Goal: Task Accomplishment & Management: Complete application form

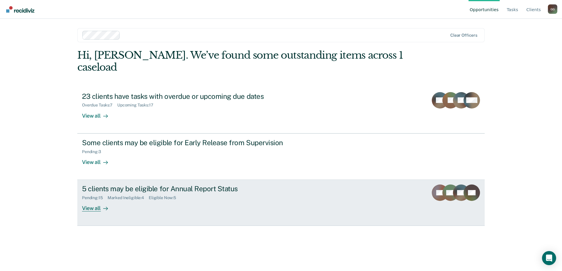
click at [163, 185] on div "5 clients may be eligible for Annual Report Status" at bounding box center [185, 189] width 206 height 9
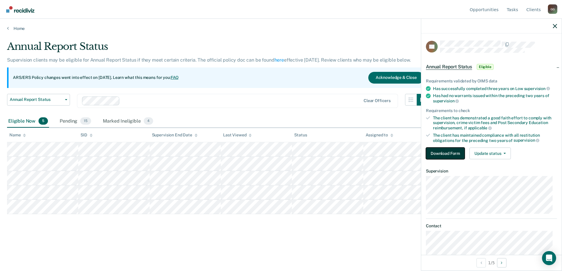
click at [450, 153] on button "Download Form" at bounding box center [445, 154] width 39 height 12
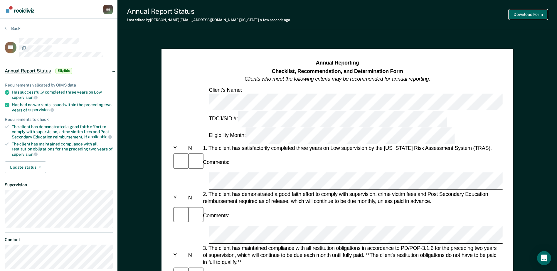
click at [529, 14] on button "Download Form" at bounding box center [528, 15] width 39 height 10
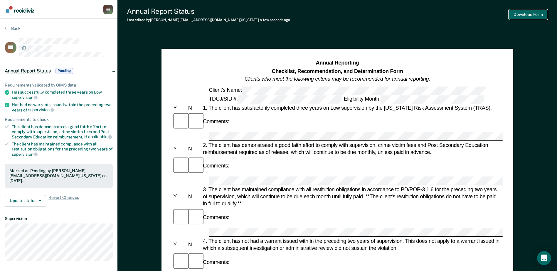
click at [528, 14] on button "Download Form" at bounding box center [528, 15] width 39 height 10
click at [107, 9] on div "G G" at bounding box center [107, 9] width 9 height 9
click at [70, 28] on link "Profile" at bounding box center [85, 27] width 38 height 5
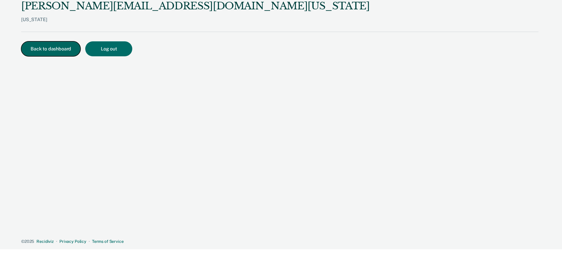
click at [51, 45] on button "Back to dashboard" at bounding box center [50, 48] width 59 height 15
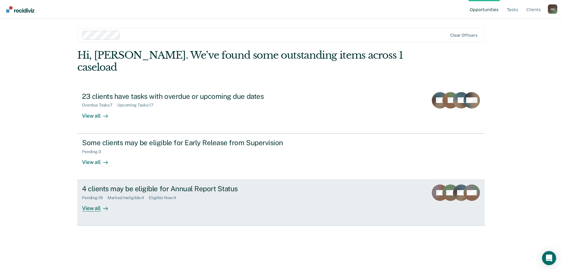
click at [125, 185] on div "4 clients may be eligible for Annual Report Status" at bounding box center [185, 189] width 206 height 9
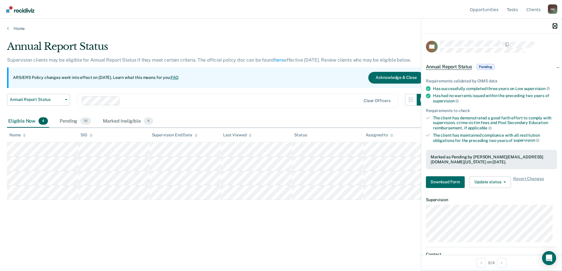
click at [554, 26] on icon "button" at bounding box center [555, 26] width 4 height 4
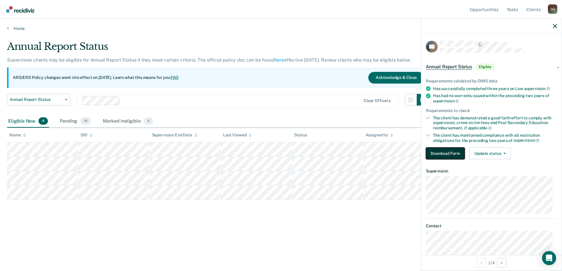
click at [442, 154] on button "Download Form" at bounding box center [445, 154] width 39 height 12
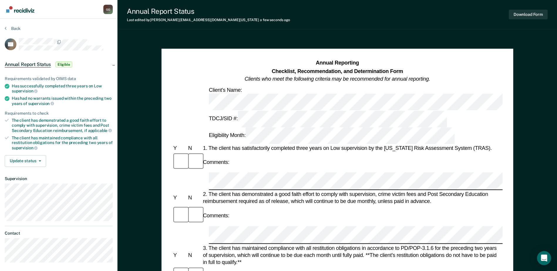
drag, startPoint x: 219, startPoint y: 214, endPoint x: 403, endPoint y: 217, distance: 183.6
drag, startPoint x: 403, startPoint y: 217, endPoint x: 395, endPoint y: 214, distance: 8.0
copy div "client has not had a warrant issued with in the preceding two years of supervis…"
click at [409, 206] on div "Comments:" at bounding box center [337, 216] width 331 height 20
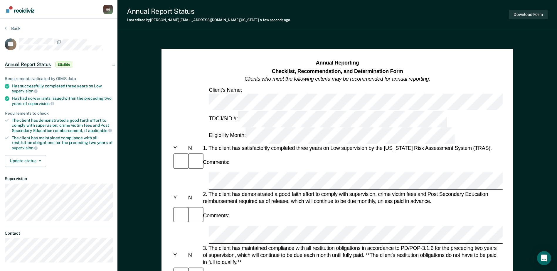
click at [431, 206] on div "Comments:" at bounding box center [337, 216] width 331 height 20
click at [527, 15] on button "Download Form" at bounding box center [528, 15] width 39 height 10
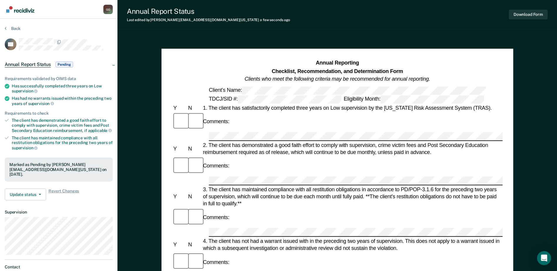
click at [21, 11] on img "Go to Recidiviz Home" at bounding box center [20, 9] width 28 height 6
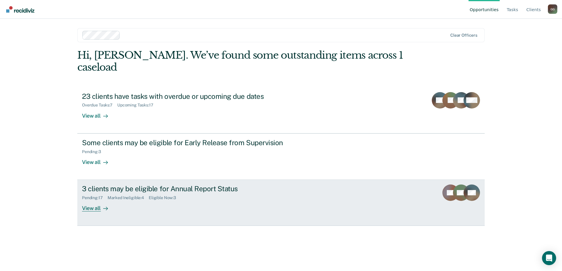
click at [105, 185] on div "3 clients may be eligible for Annual Report Status" at bounding box center [185, 189] width 206 height 9
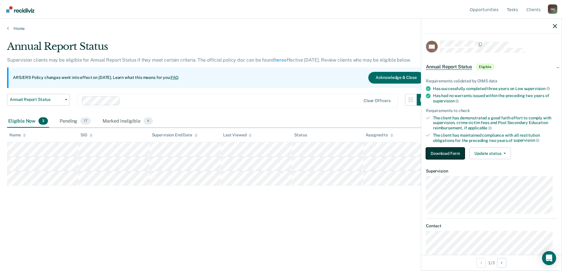
click at [453, 154] on button "Download Form" at bounding box center [445, 154] width 39 height 12
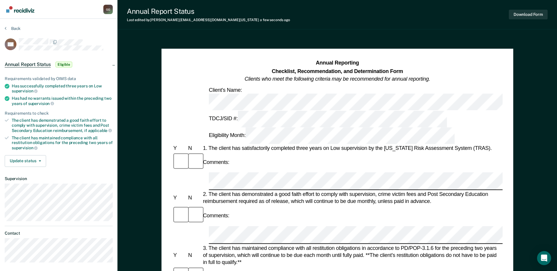
drag, startPoint x: 218, startPoint y: 215, endPoint x: 403, endPoint y: 214, distance: 185.4
drag, startPoint x: 403, startPoint y: 214, endPoint x: 397, endPoint y: 215, distance: 6.6
copy div "client has not had a warrant issued with in the preceding two years of supervis…"
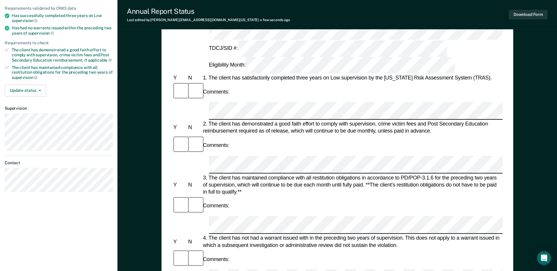
scroll to position [88, 0]
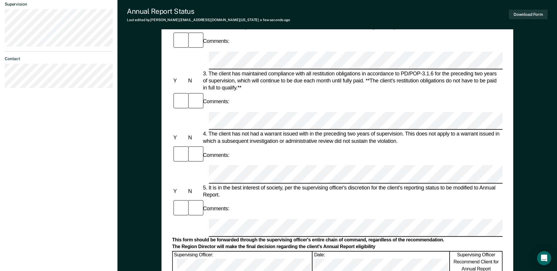
scroll to position [176, 0]
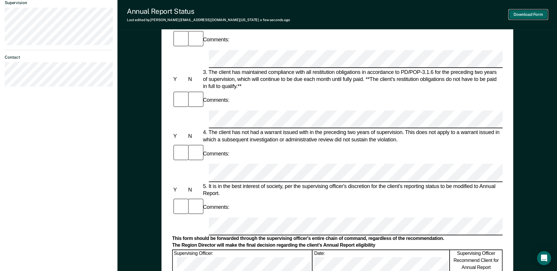
click at [531, 14] on button "Download Form" at bounding box center [528, 15] width 39 height 10
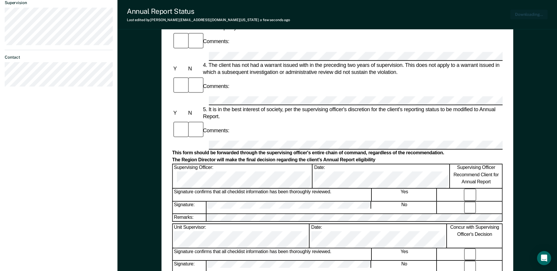
scroll to position [205, 0]
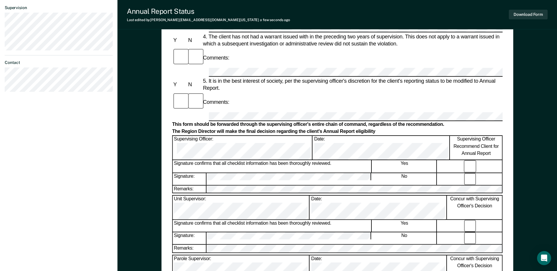
click at [536, 81] on div "Annual Reporting Checklist, Recommendation, and Determination Form Clients who …" at bounding box center [338, 90] width 440 height 517
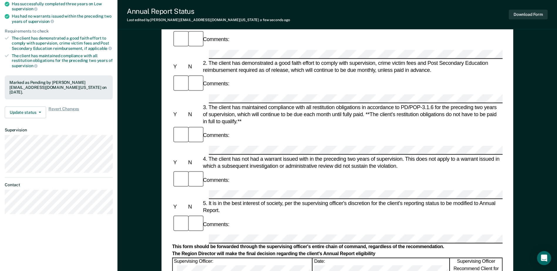
scroll to position [0, 0]
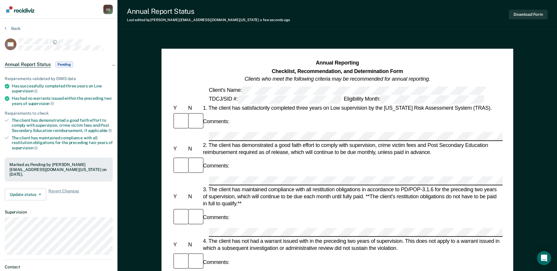
click at [20, 11] on img "Go to Recidiviz Home" at bounding box center [20, 9] width 28 height 6
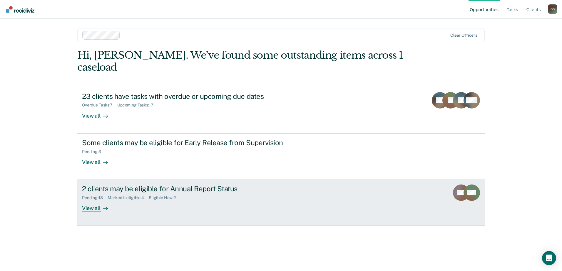
click at [133, 185] on div "2 clients may be eligible for Annual Report Status" at bounding box center [185, 189] width 206 height 9
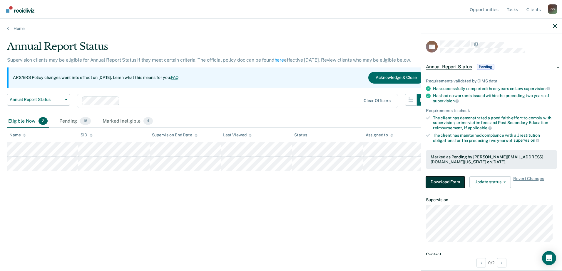
click at [448, 181] on button "Download Form" at bounding box center [445, 183] width 39 height 12
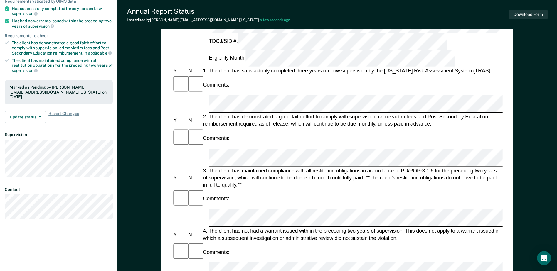
scroll to position [88, 0]
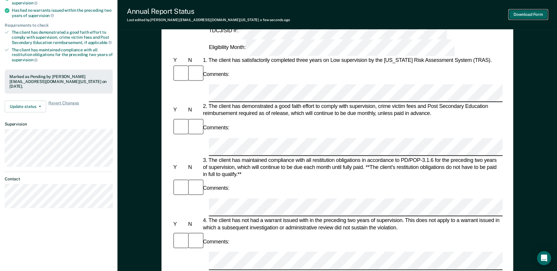
click at [532, 14] on button "Download Form" at bounding box center [528, 15] width 39 height 10
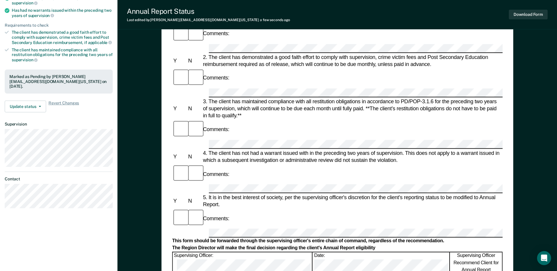
click at [534, 68] on div "Annual Reporting Checklist, Recommendation, and Determination Form Clients who …" at bounding box center [338, 206] width 440 height 517
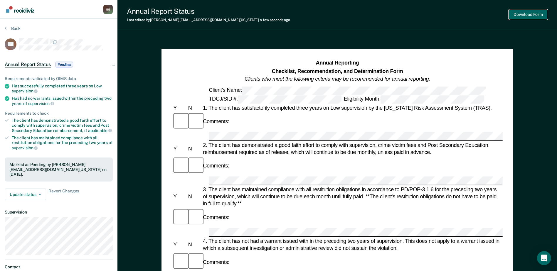
click at [533, 13] on button "Download Form" at bounding box center [528, 15] width 39 height 10
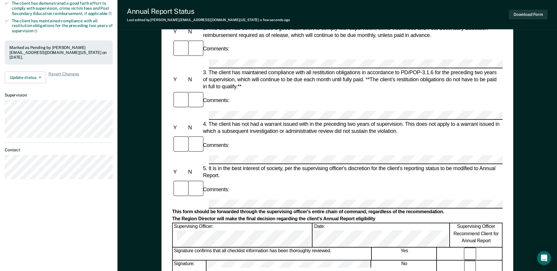
scroll to position [118, 0]
click at [536, 82] on div "Annual Reporting Checklist, Recommendation, and Determination Form Clients who …" at bounding box center [338, 177] width 440 height 517
click at [525, 16] on button "Download Form" at bounding box center [528, 15] width 39 height 10
click at [532, 60] on div "Annual Reporting Checklist, Recommendation, and Determination Form Clients who …" at bounding box center [338, 177] width 440 height 517
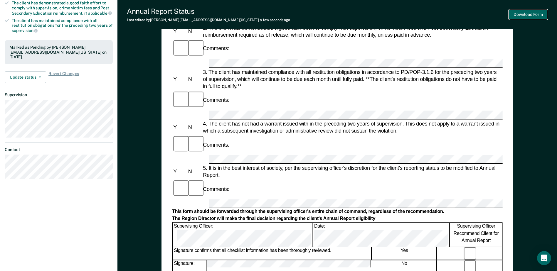
click at [524, 16] on button "Download Form" at bounding box center [528, 15] width 39 height 10
click at [525, 89] on div "Annual Reporting Checklist, Recommendation, and Determination Form Clients who …" at bounding box center [338, 177] width 440 height 517
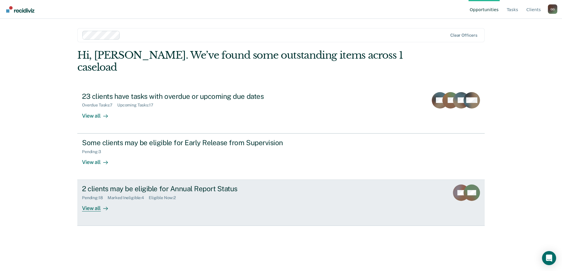
click at [135, 185] on div "2 clients may be eligible for Annual Report Status" at bounding box center [185, 189] width 206 height 9
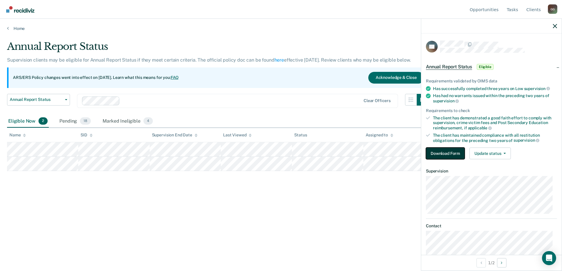
click at [437, 154] on button "Download Form" at bounding box center [445, 154] width 39 height 12
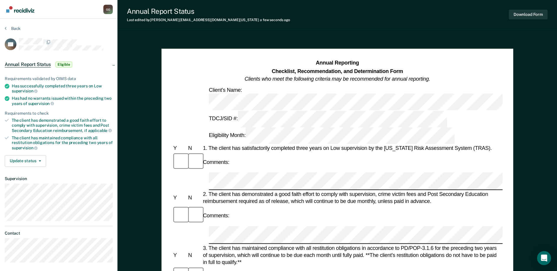
drag, startPoint x: 219, startPoint y: 215, endPoint x: 402, endPoint y: 217, distance: 183.3
copy div "client has not had a warrant issued with in the preceding two years of supervis…"
click at [538, 15] on button "Download Form" at bounding box center [528, 15] width 39 height 10
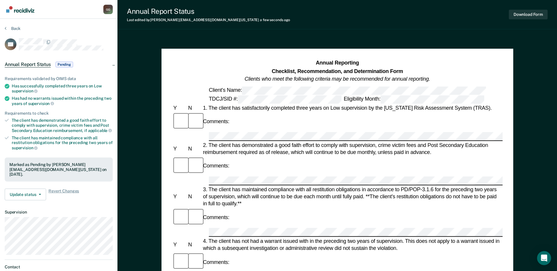
click at [24, 11] on img "Go to Recidiviz Home" at bounding box center [20, 9] width 28 height 6
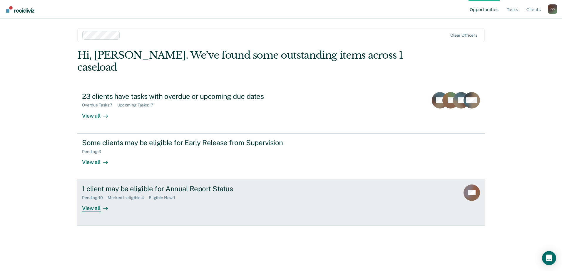
click at [115, 185] on div "1 client may be eligible for Annual Report Status" at bounding box center [185, 189] width 206 height 9
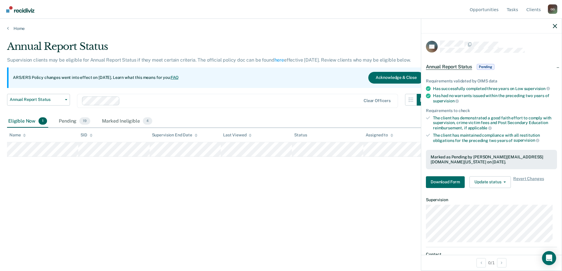
drag, startPoint x: 222, startPoint y: 204, endPoint x: 24, endPoint y: 161, distance: 202.3
click at [221, 204] on div "Annual Report Status Supervision clients may be eligible for Annual Report Stat…" at bounding box center [281, 134] width 548 height 187
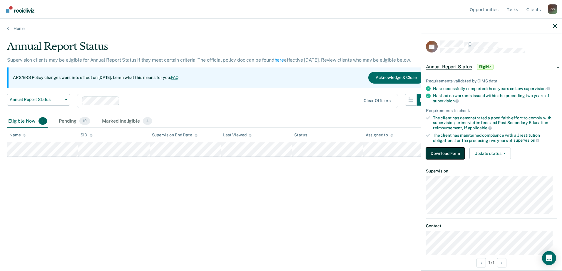
click at [450, 156] on button "Download Form" at bounding box center [445, 154] width 39 height 12
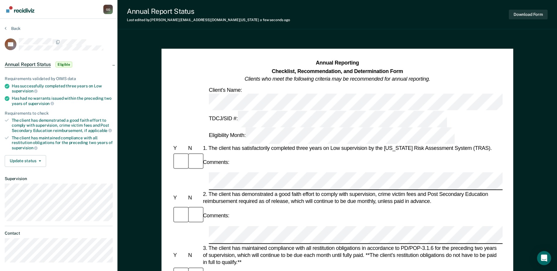
click at [399, 245] on div "3. The client has maintained compliance with all restitution obligations in acc…" at bounding box center [352, 255] width 301 height 21
drag, startPoint x: 219, startPoint y: 215, endPoint x: 403, endPoint y: 216, distance: 184.8
drag, startPoint x: 403, startPoint y: 216, endPoint x: 395, endPoint y: 215, distance: 8.0
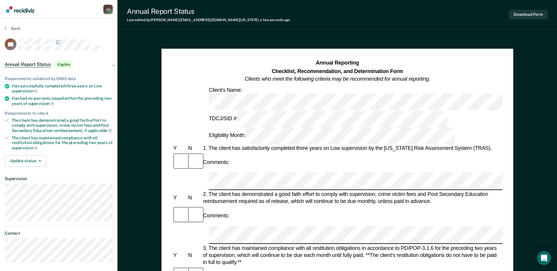
copy div "client has not had a warrant issued with in the preceding two years of supervis…"
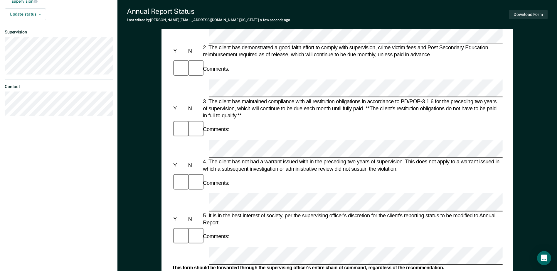
scroll to position [135, 0]
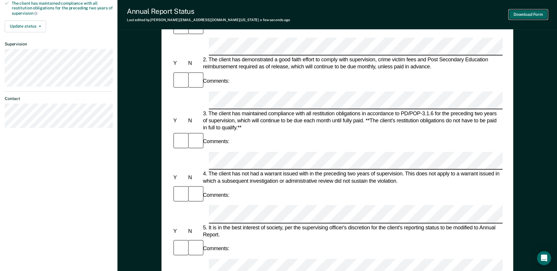
click at [530, 14] on button "Download Form" at bounding box center [528, 15] width 39 height 10
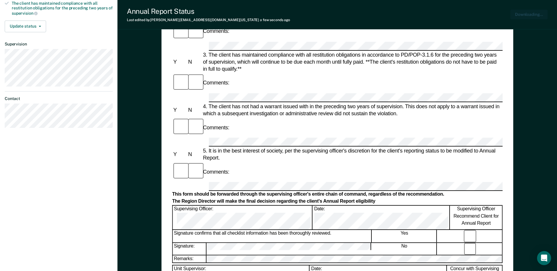
scroll to position [0, 0]
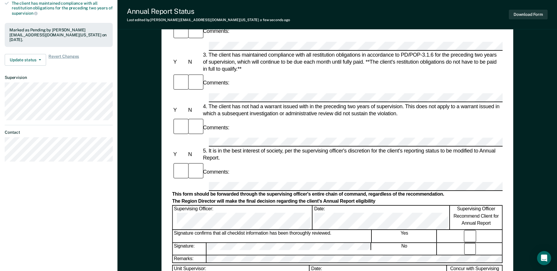
click at [533, 58] on div "Annual Reporting Checklist, Recommendation, and Determination Form Clients who …" at bounding box center [338, 160] width 440 height 517
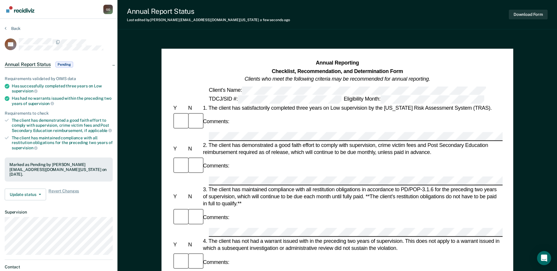
click at [19, 13] on link "Go to Recidiviz Home" at bounding box center [20, 9] width 31 height 19
